Goal: Obtain resource: Obtain resource

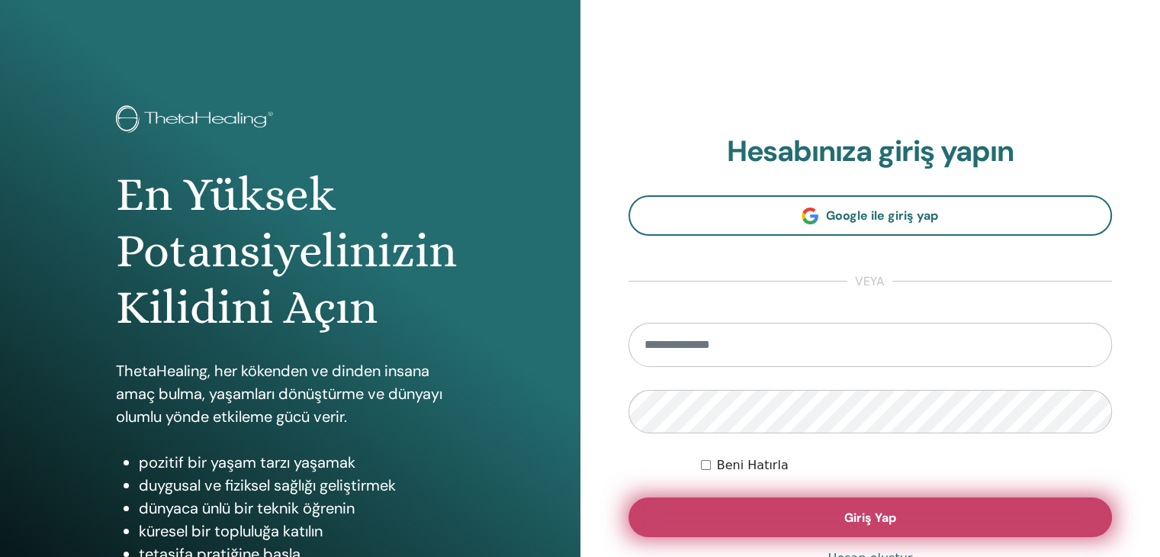
type input "**********"
click at [937, 526] on button "Giriş Yap" at bounding box center [870, 517] width 484 height 40
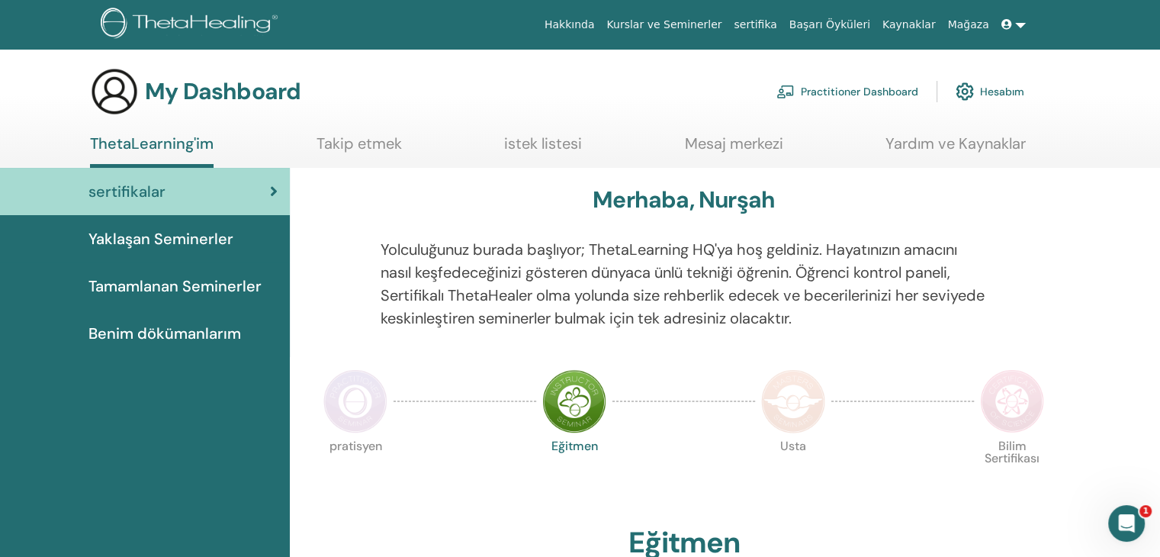
click at [666, 341] on div "Yolculuğunuz burada başlıyor; ThetaLearning HQ'ya hoş geldiniz. Hayatınızın ama…" at bounding box center [684, 293] width 630 height 110
click at [194, 244] on span "Yaklaşan Seminerler" at bounding box center [160, 238] width 145 height 23
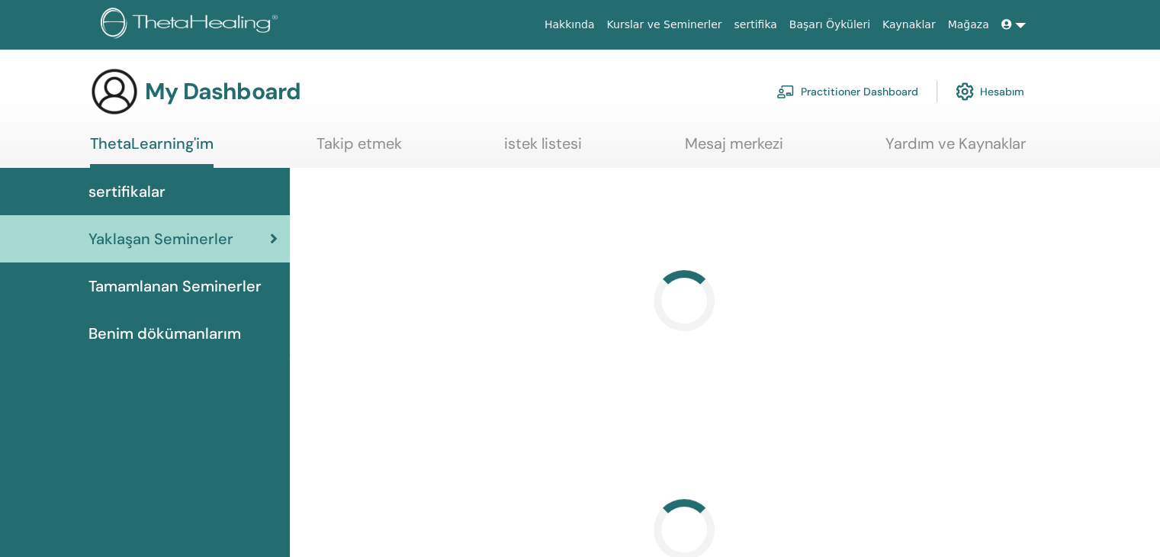
click at [194, 285] on span "Tamamlanan Seminerler" at bounding box center [174, 286] width 173 height 23
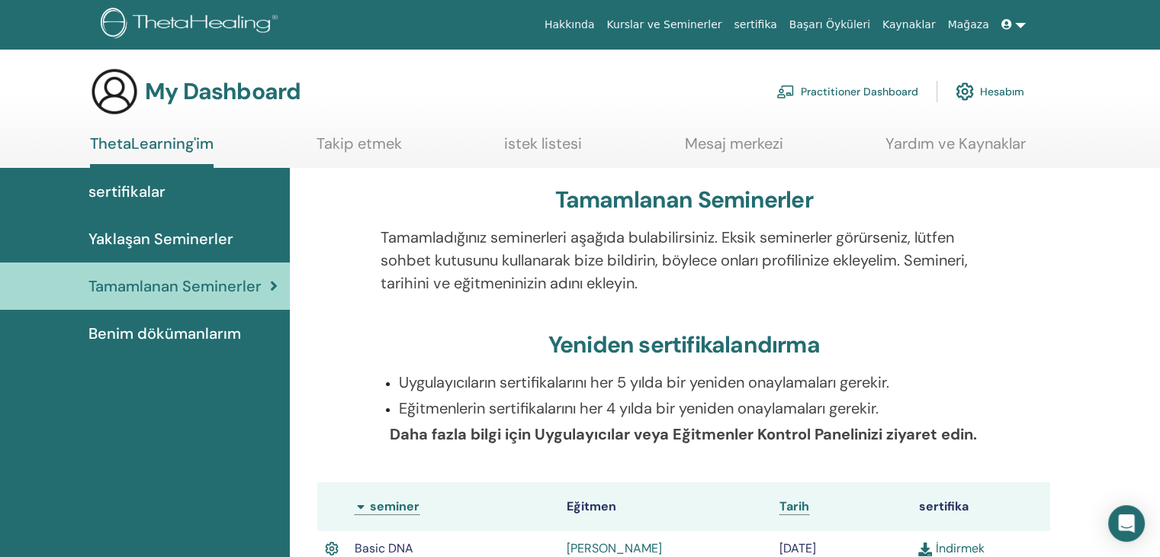
click at [199, 285] on span "Tamamlanan Seminerler" at bounding box center [174, 286] width 173 height 23
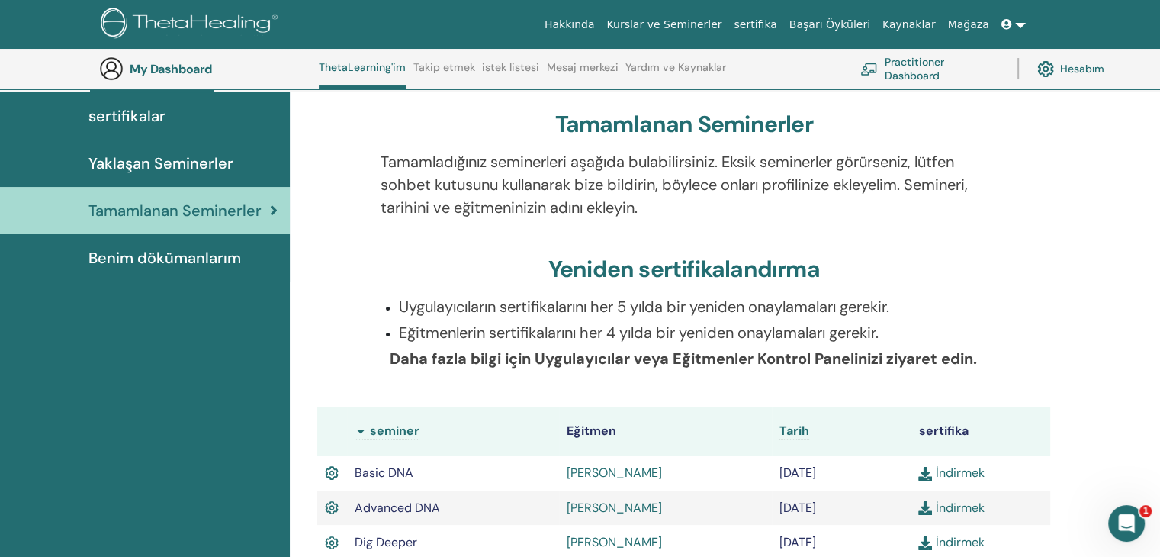
click at [149, 256] on span "Benim dökümanlarım" at bounding box center [164, 257] width 153 height 23
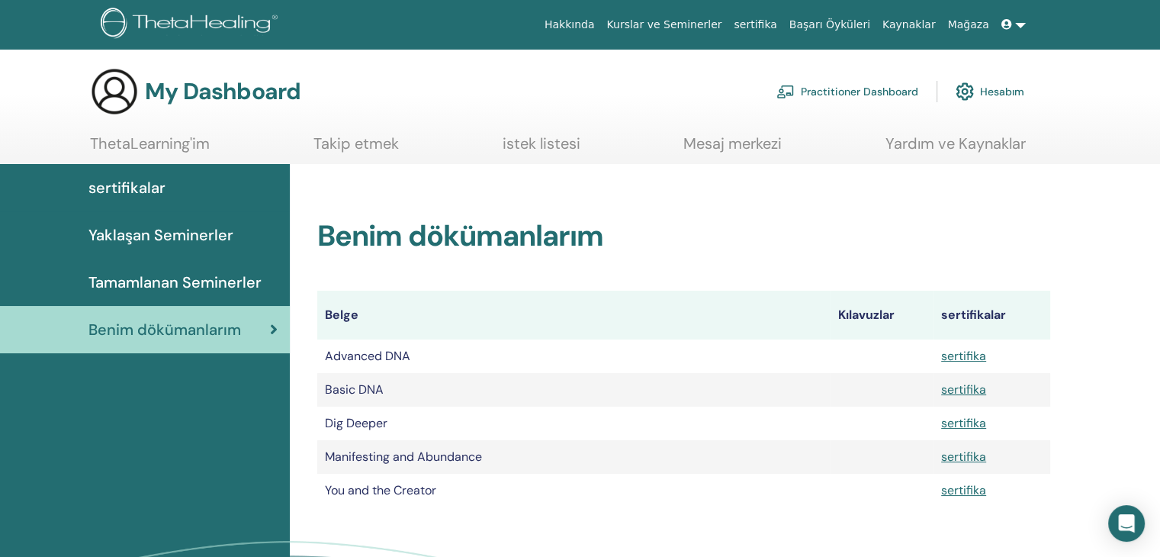
click at [747, 249] on h2 "Benim dökümanlarım" at bounding box center [683, 236] width 733 height 35
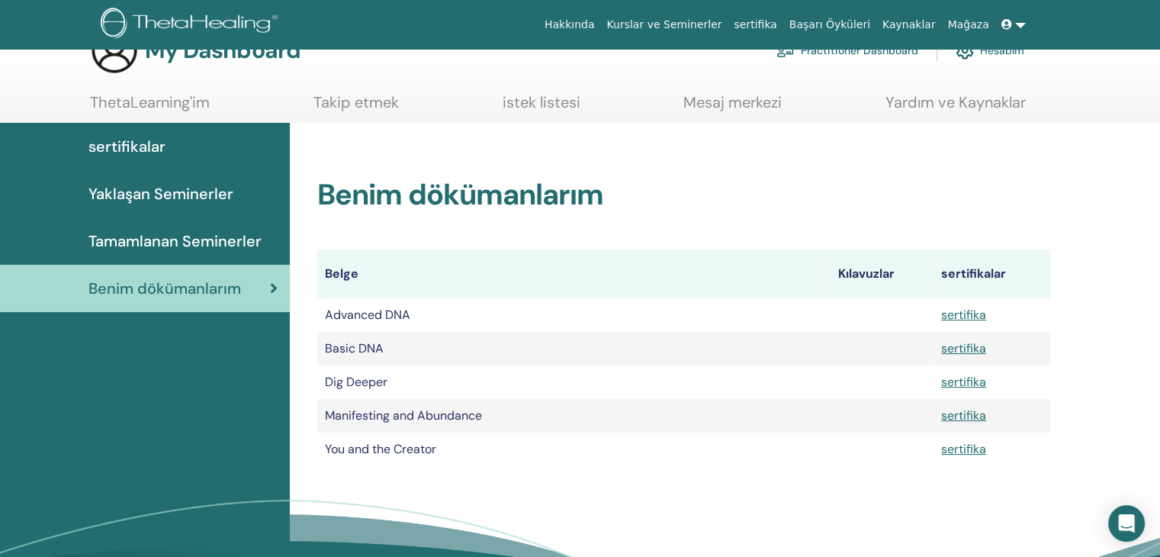
scroll to position [76, 0]
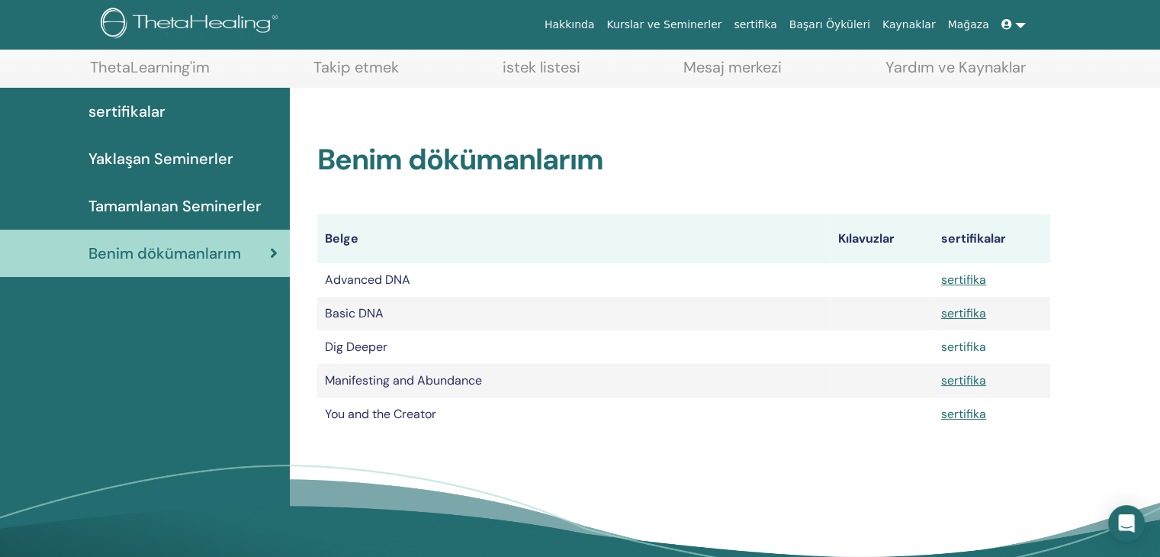
click at [964, 345] on link "sertifika" at bounding box center [963, 347] width 45 height 16
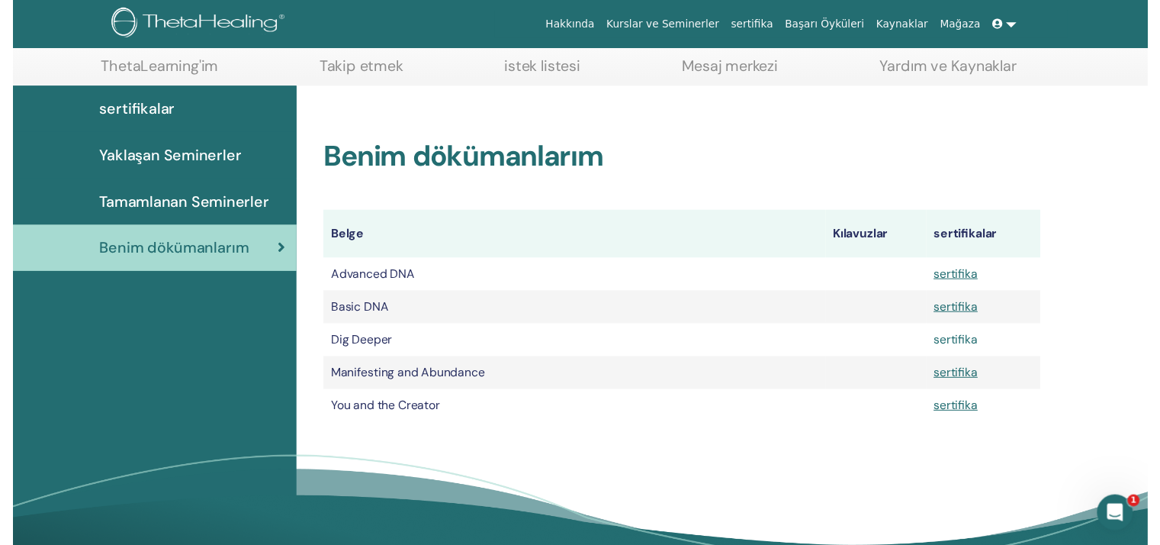
scroll to position [0, 0]
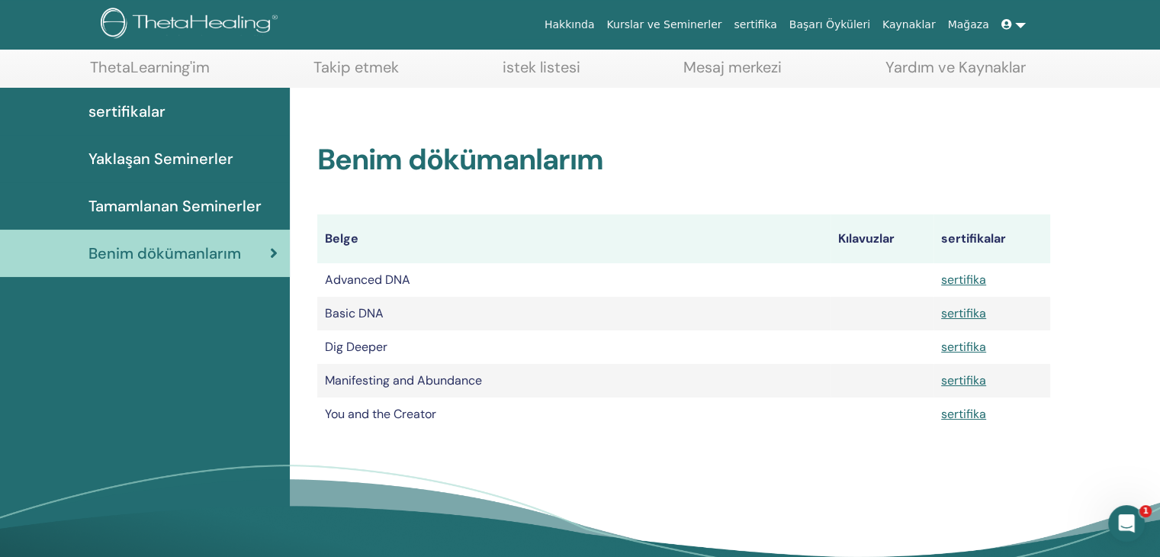
click at [353, 117] on div "Benim dökümanlarım Belge Kılavuzlar sertifikalar Advanced DNA sertifika Basic D…" at bounding box center [684, 269] width 770 height 362
click at [975, 382] on link "sertifika" at bounding box center [963, 380] width 45 height 16
click at [333, 428] on td "You and the Creator" at bounding box center [573, 414] width 513 height 34
drag, startPoint x: 419, startPoint y: 383, endPoint x: 492, endPoint y: 381, distance: 73.3
click at [492, 381] on td "Manifesting and Abundance" at bounding box center [573, 381] width 513 height 34
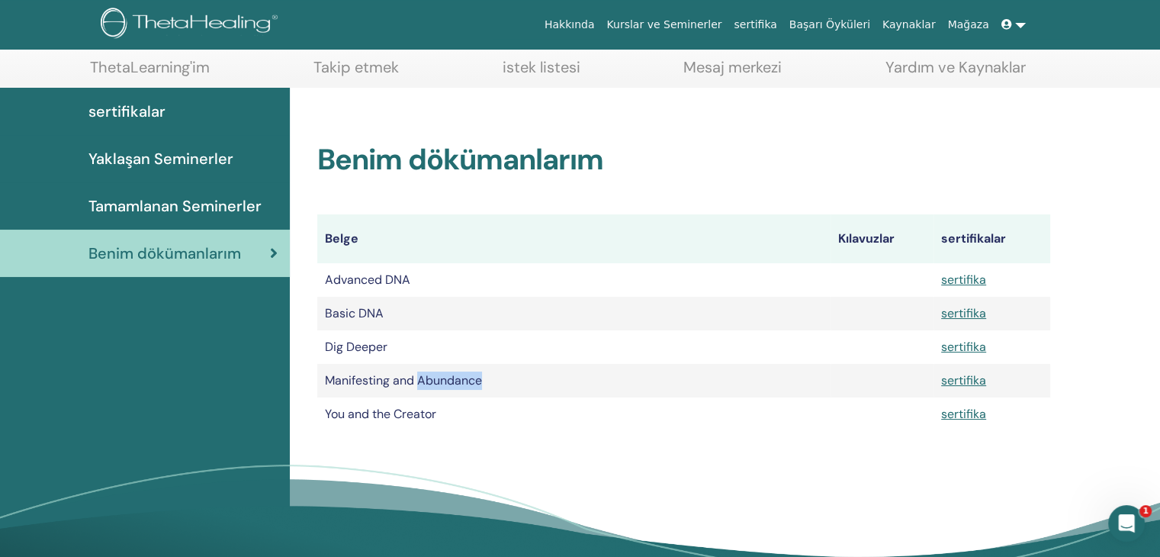
copy td "Abundance"
drag, startPoint x: 323, startPoint y: 415, endPoint x: 437, endPoint y: 415, distance: 113.6
click at [437, 415] on td "You and the Creator" at bounding box center [573, 414] width 513 height 34
copy td "You and the Creator"
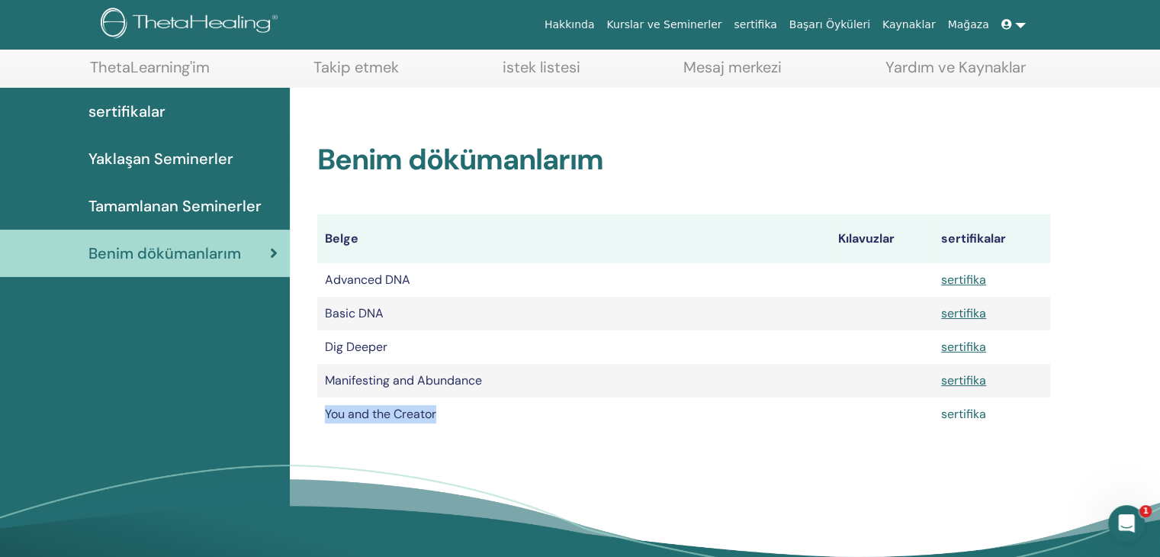
click at [969, 411] on link "sertifika" at bounding box center [963, 414] width 45 height 16
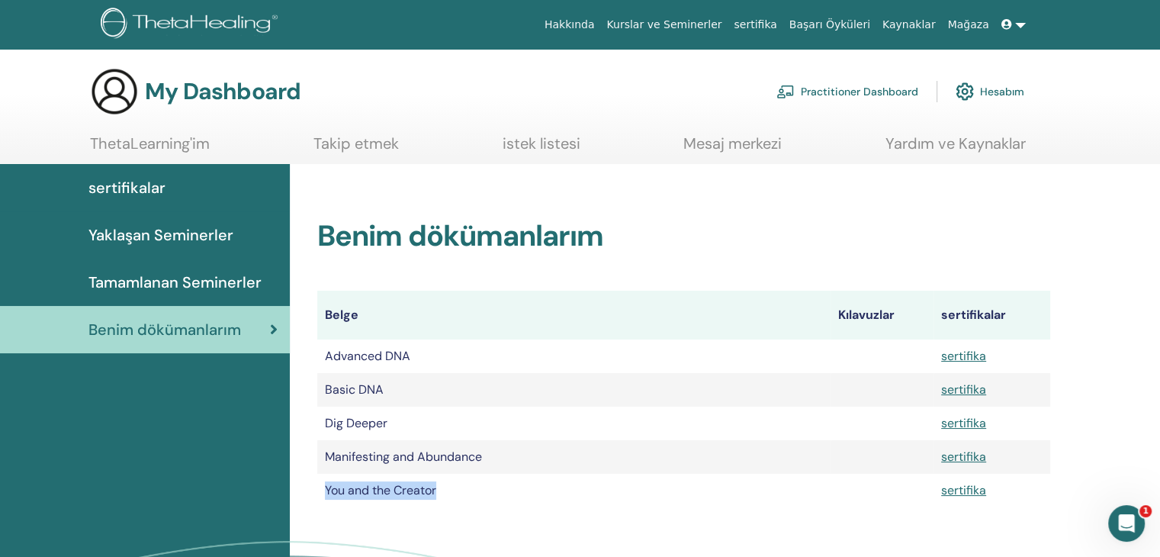
click at [130, 185] on span "sertifikalar" at bounding box center [126, 187] width 77 height 23
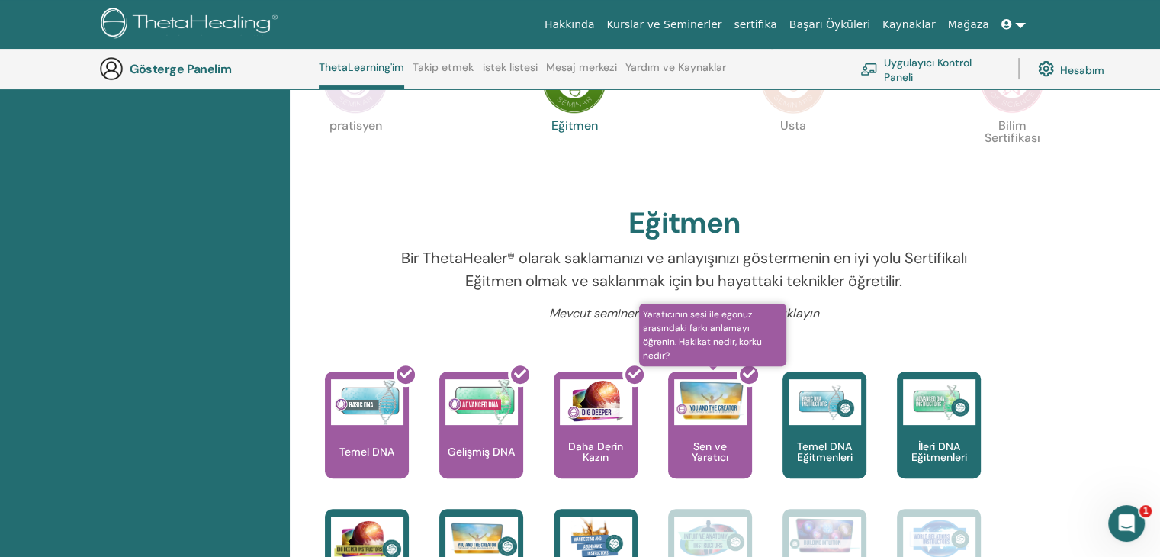
scroll to position [574, 0]
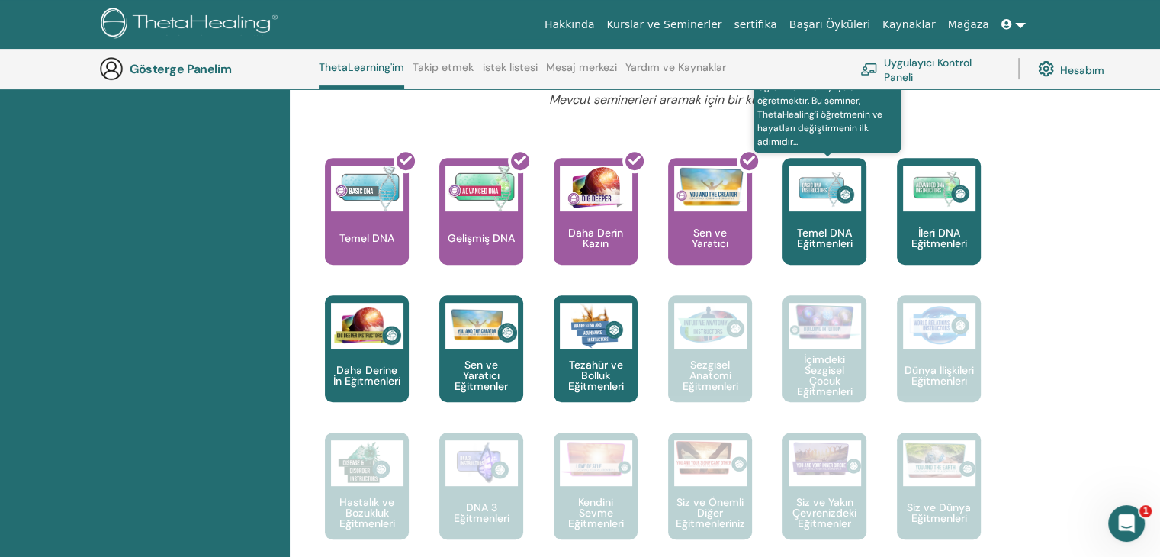
click at [819, 204] on img at bounding box center [825, 189] width 72 height 46
click at [821, 235] on font "Temel DNA Eğitmenleri" at bounding box center [825, 238] width 56 height 24
click at [833, 230] on font "Temel DNA Eğitmenleri" at bounding box center [825, 238] width 56 height 24
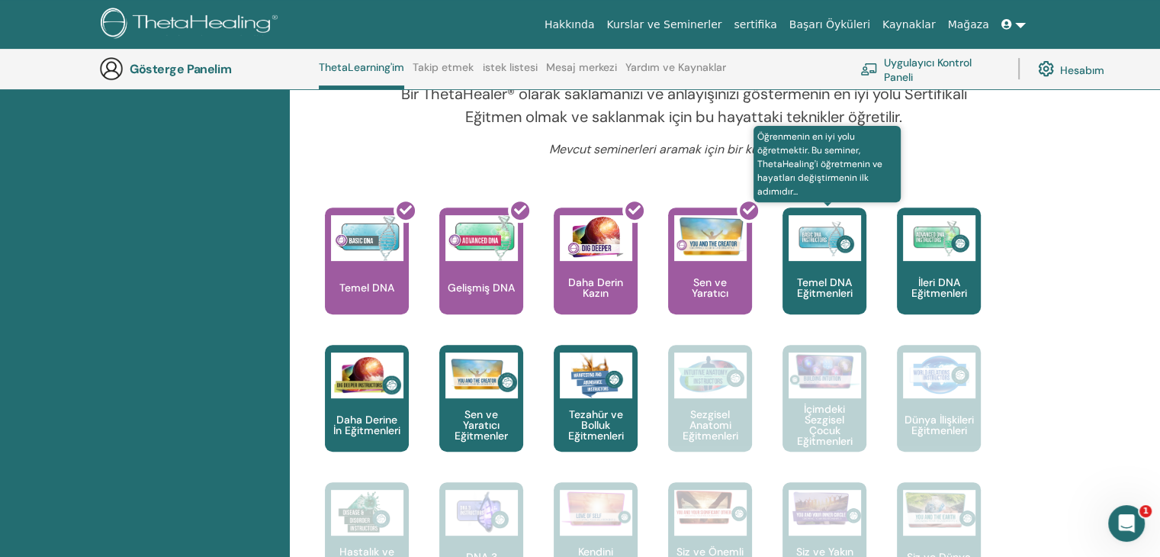
scroll to position [497, 0]
